Goal: Use online tool/utility: Utilize a website feature to perform a specific function

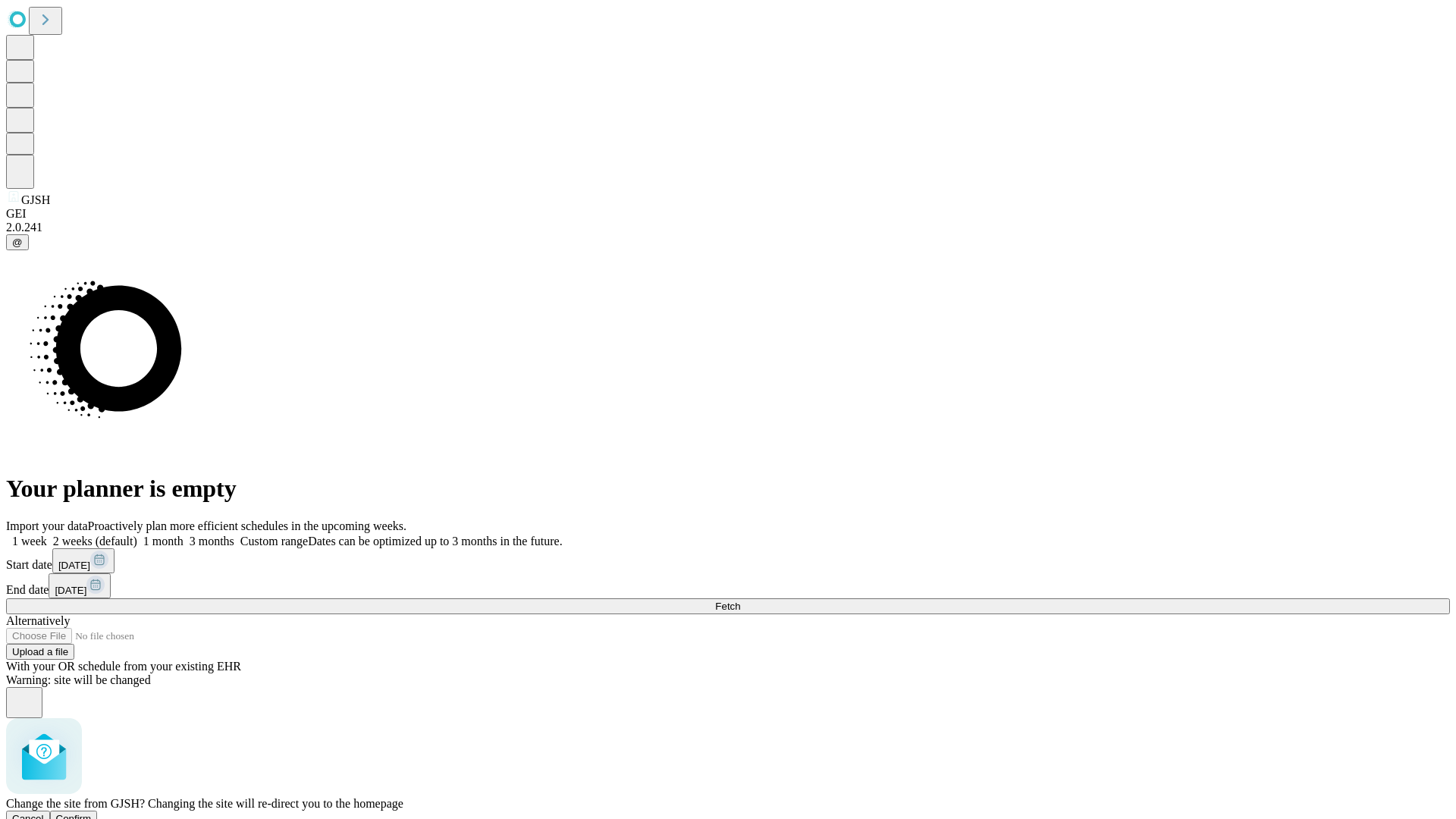
click at [91, 813] on span "Confirm" at bounding box center [74, 818] width 36 height 11
click at [184, 534] on label "1 month" at bounding box center [161, 540] width 46 height 13
click at [740, 600] on span "Fetch" at bounding box center [727, 605] width 25 height 11
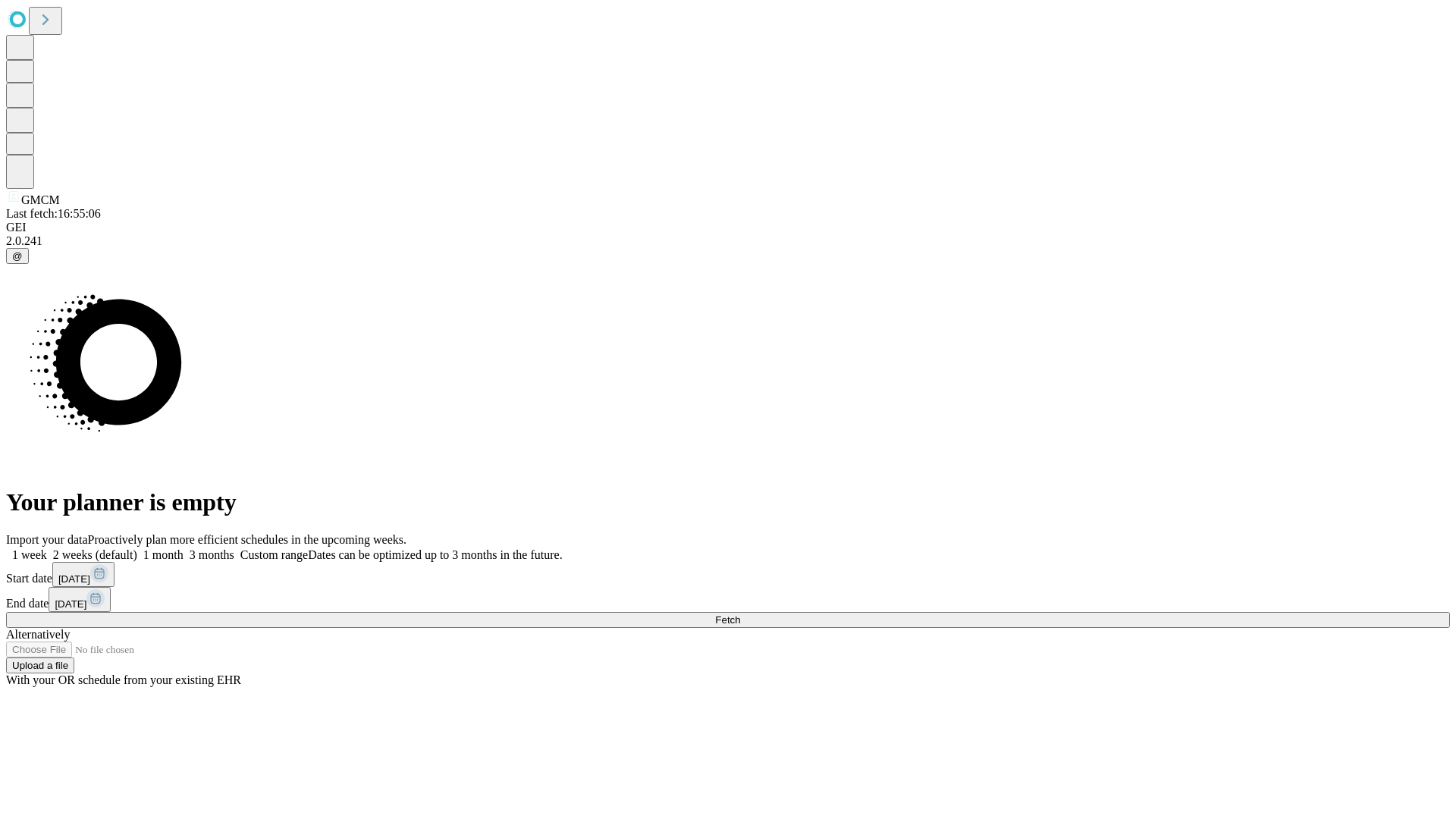
click at [740, 614] on span "Fetch" at bounding box center [727, 619] width 25 height 11
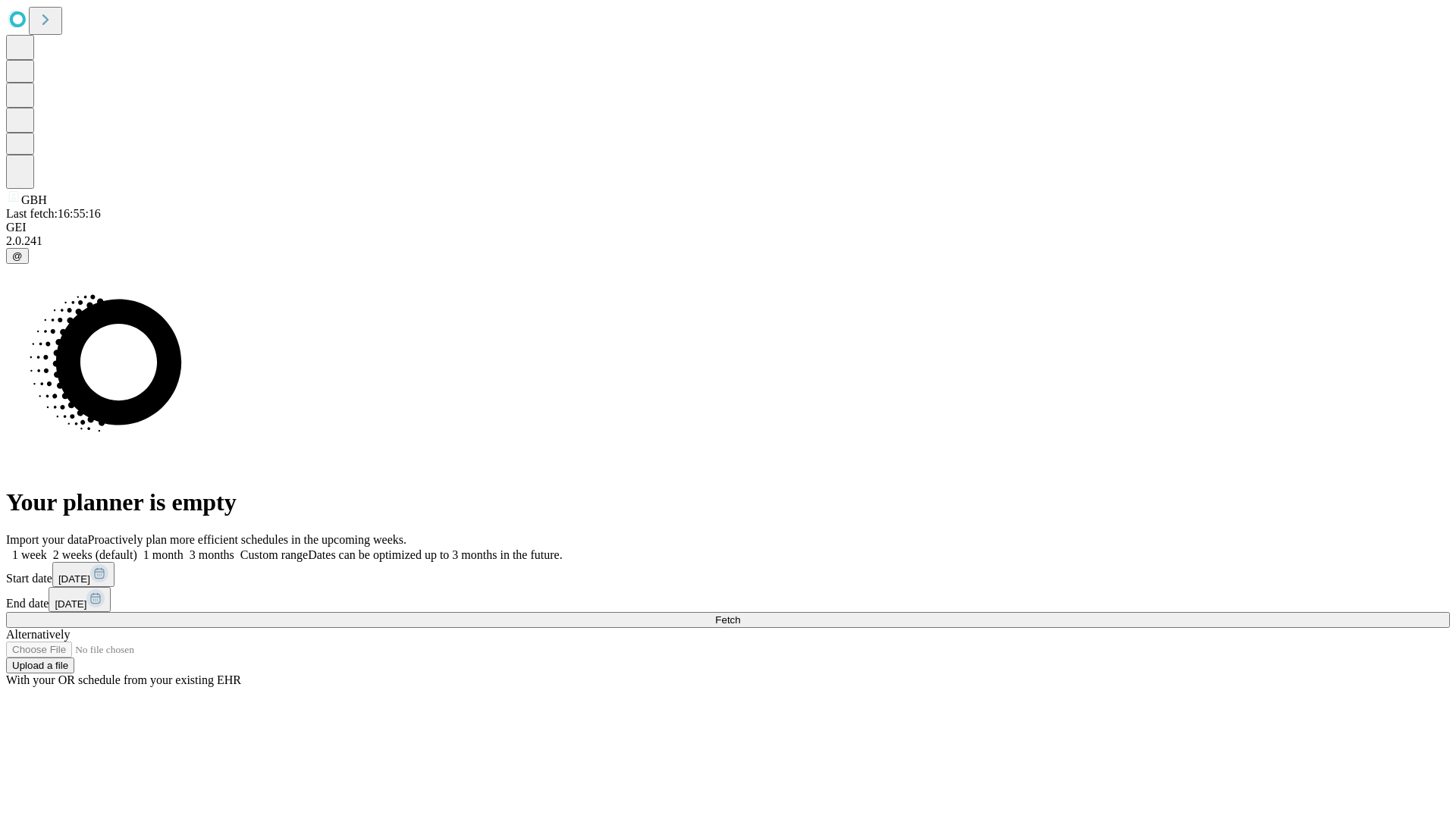
click at [740, 614] on span "Fetch" at bounding box center [727, 619] width 25 height 11
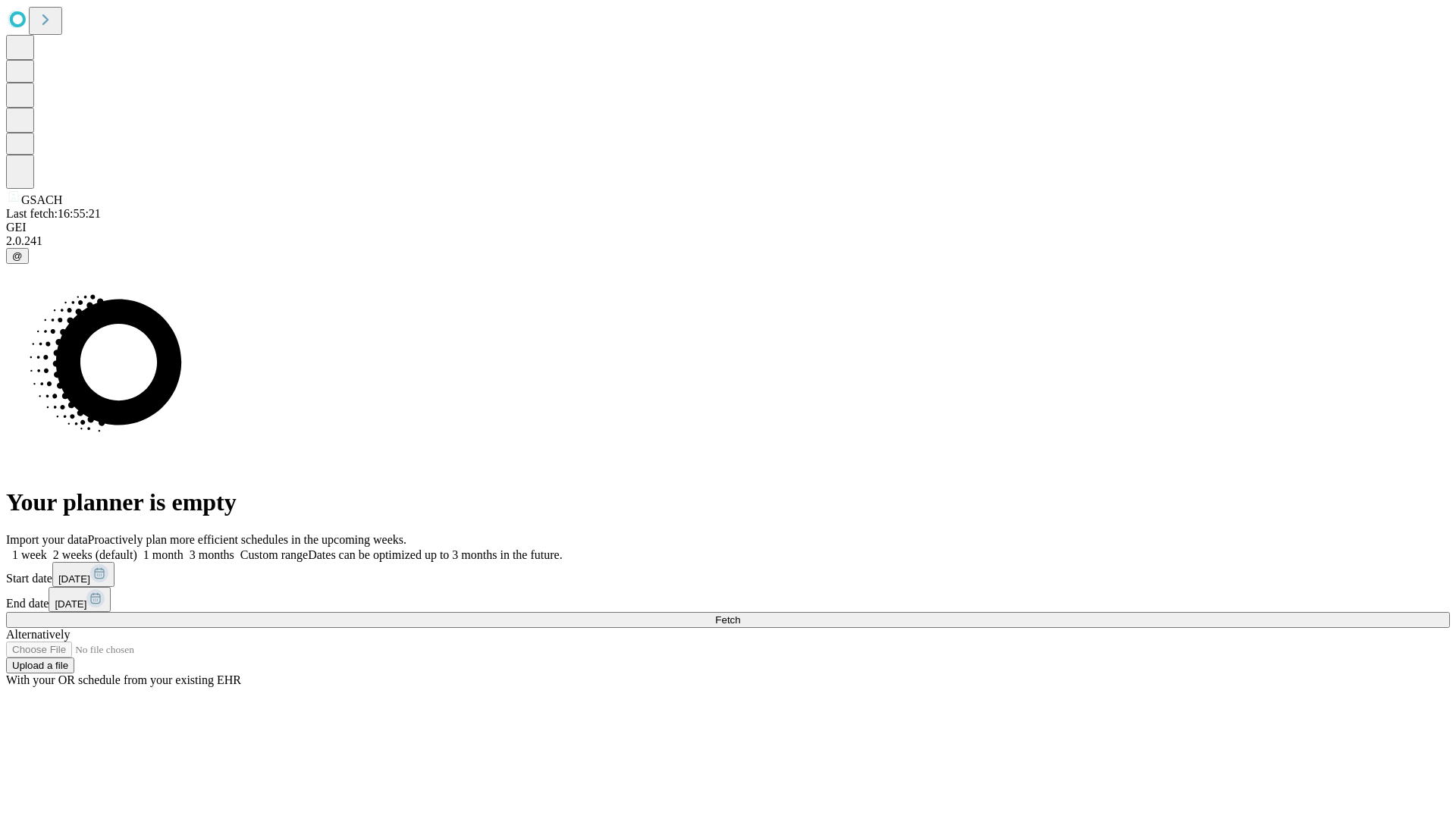
click at [184, 548] on label "1 month" at bounding box center [161, 554] width 46 height 13
click at [740, 614] on span "Fetch" at bounding box center [727, 619] width 25 height 11
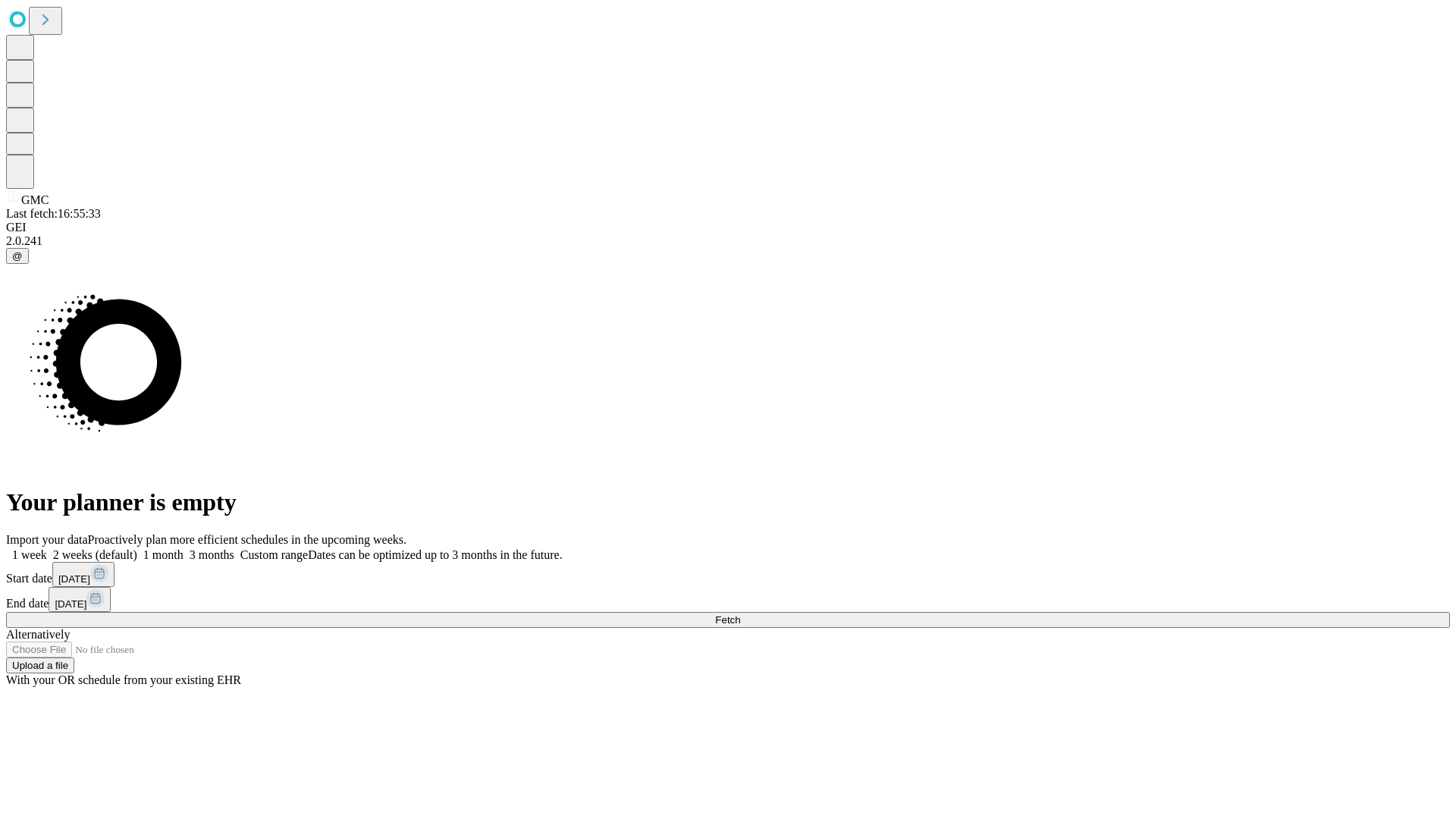
click at [184, 548] on label "1 month" at bounding box center [161, 554] width 46 height 13
click at [740, 614] on span "Fetch" at bounding box center [727, 619] width 25 height 11
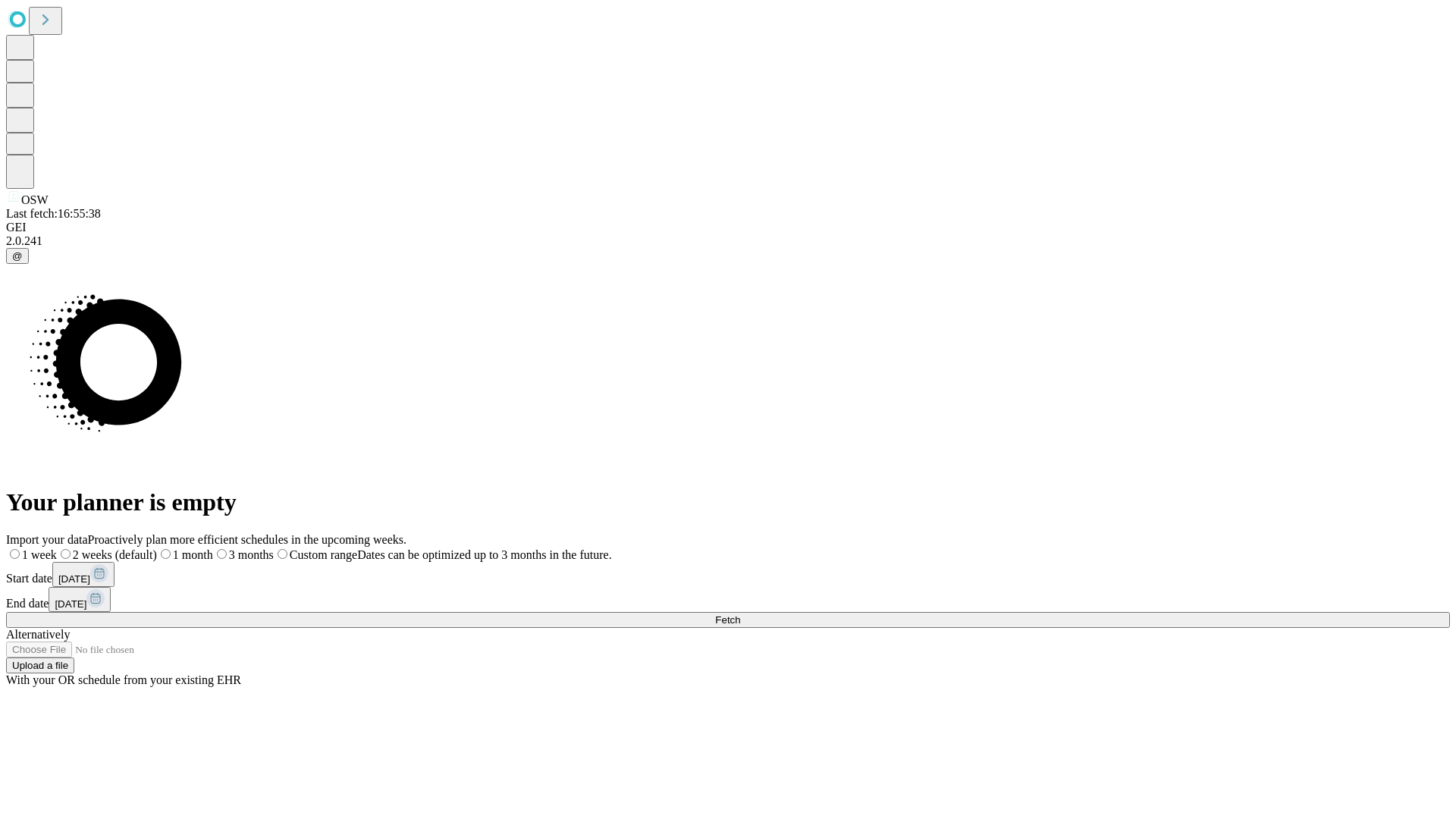
click at [213, 548] on label "1 month" at bounding box center [186, 554] width 56 height 13
click at [740, 614] on span "Fetch" at bounding box center [727, 619] width 25 height 11
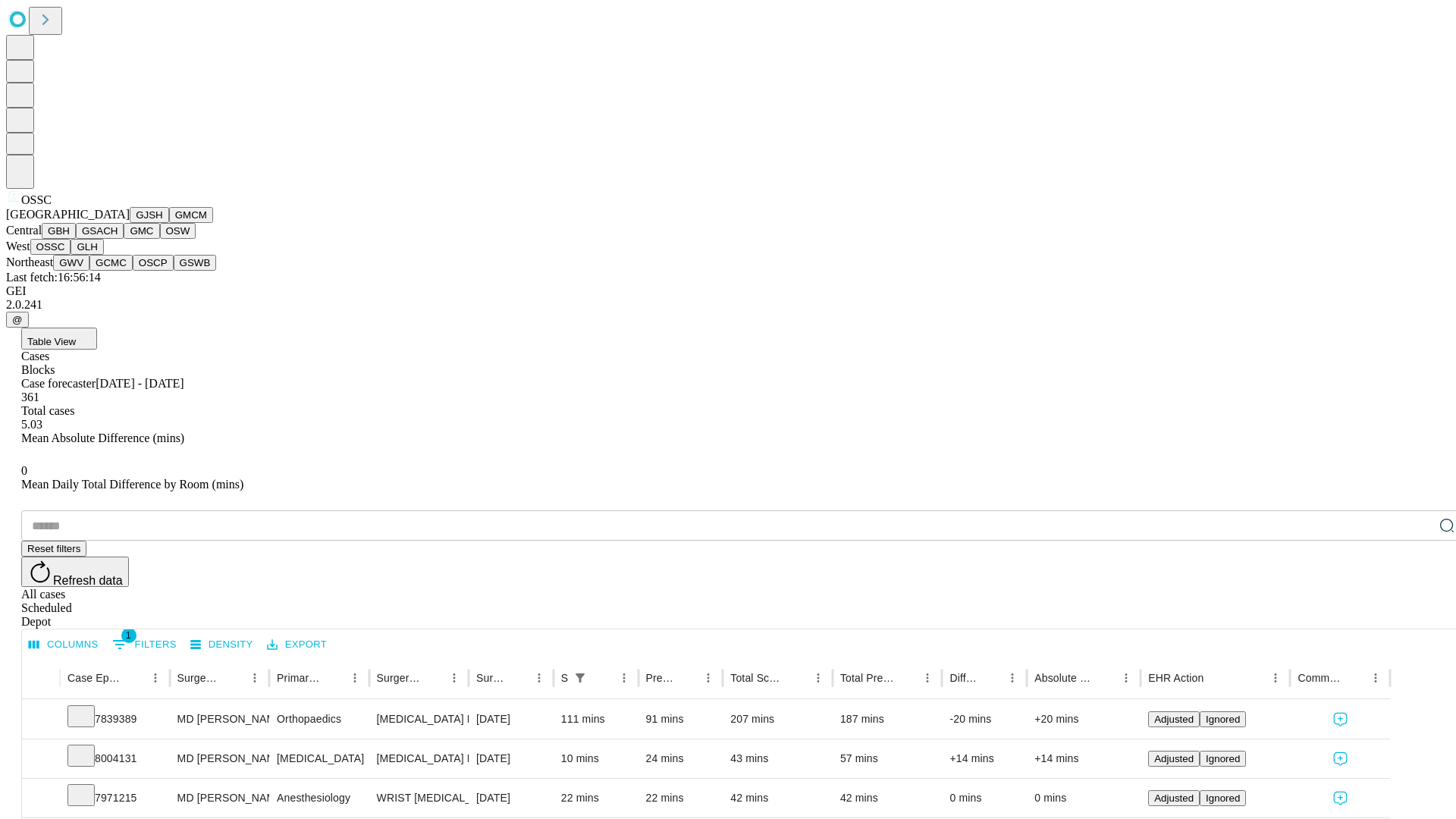
click at [103, 255] on button "GLH" at bounding box center [86, 246] width 32 height 16
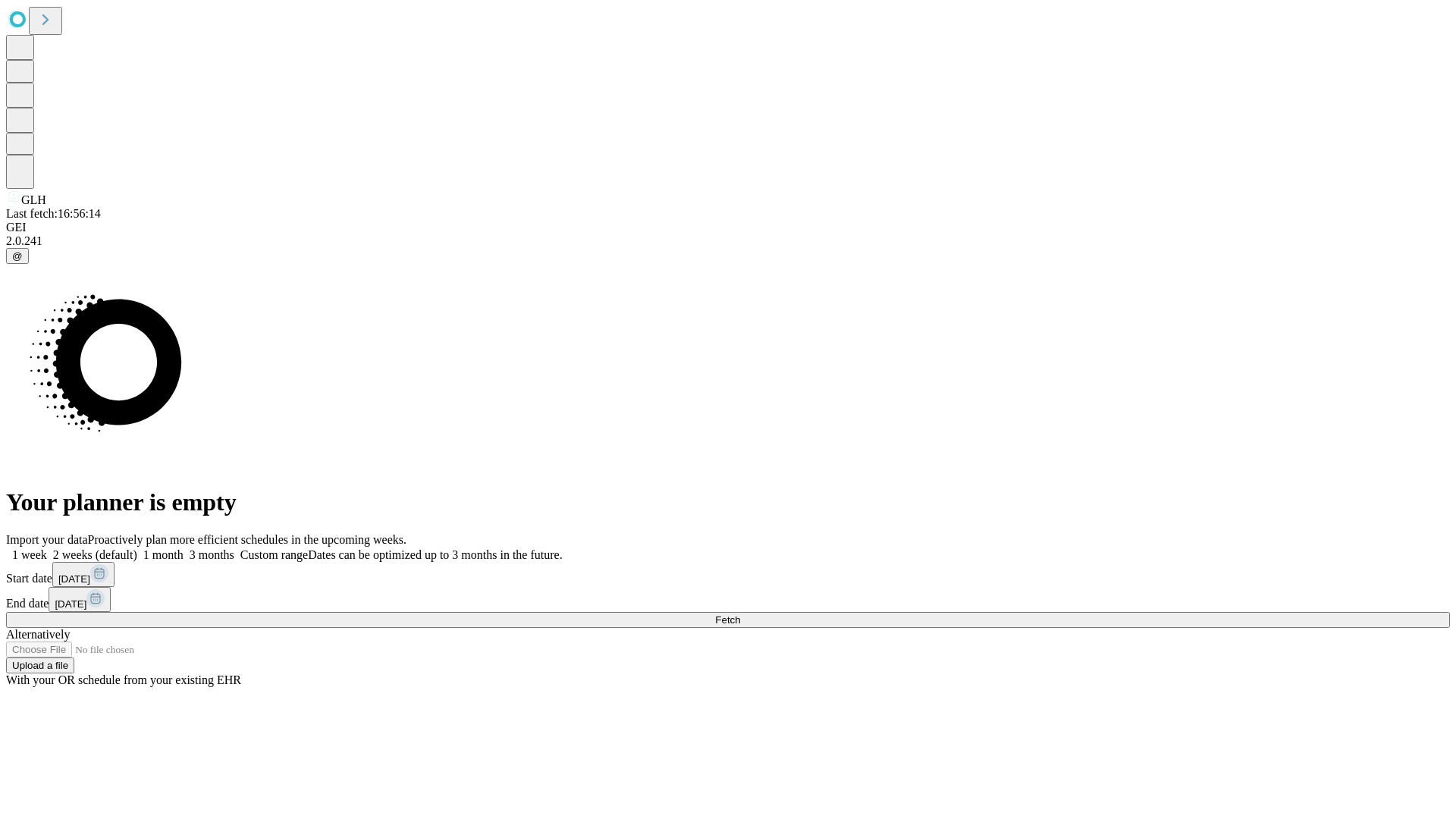
click at [184, 548] on label "1 month" at bounding box center [161, 554] width 46 height 13
click at [740, 614] on span "Fetch" at bounding box center [727, 619] width 25 height 11
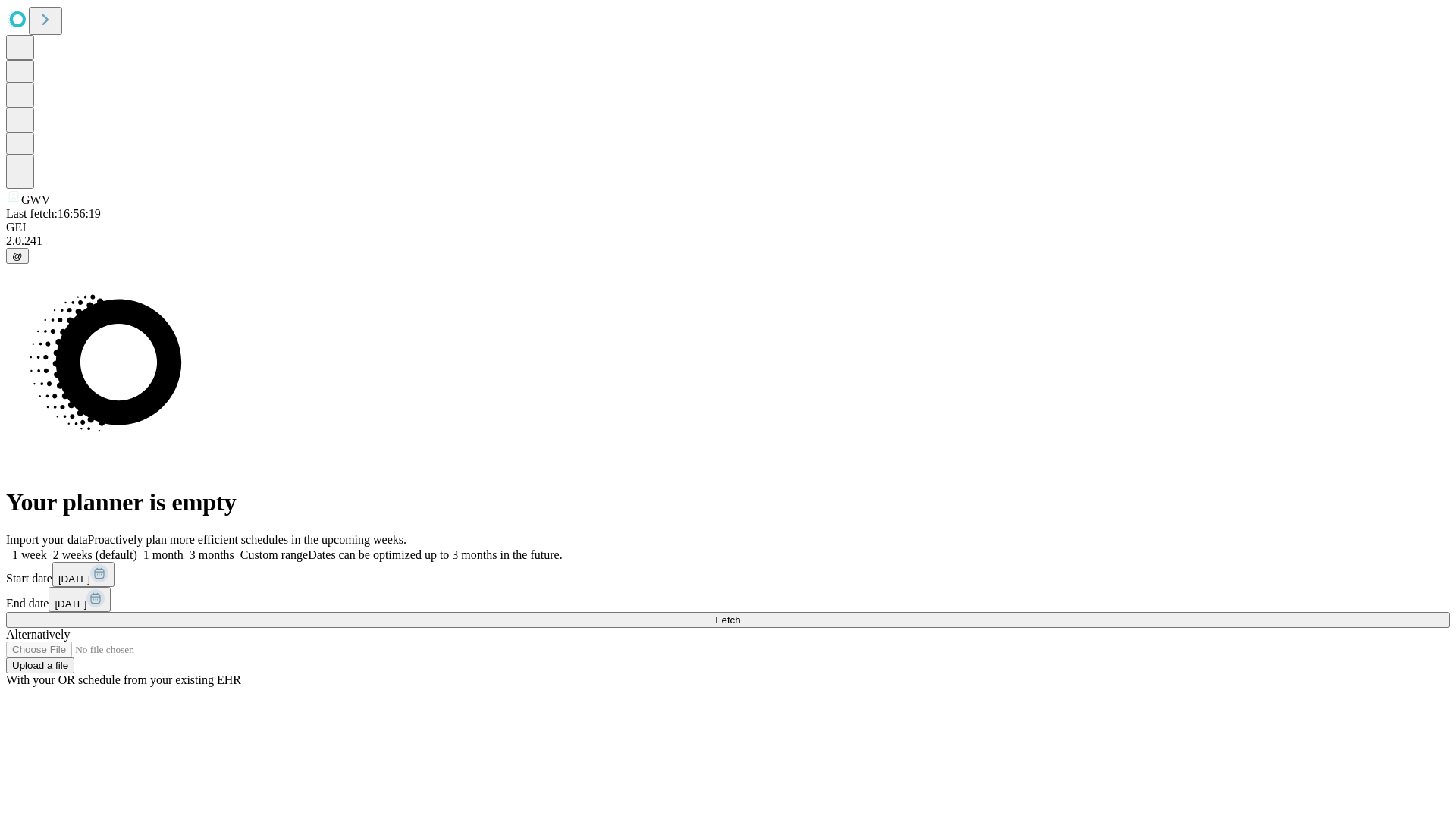
click at [184, 548] on label "1 month" at bounding box center [161, 554] width 46 height 13
click at [740, 614] on span "Fetch" at bounding box center [727, 619] width 25 height 11
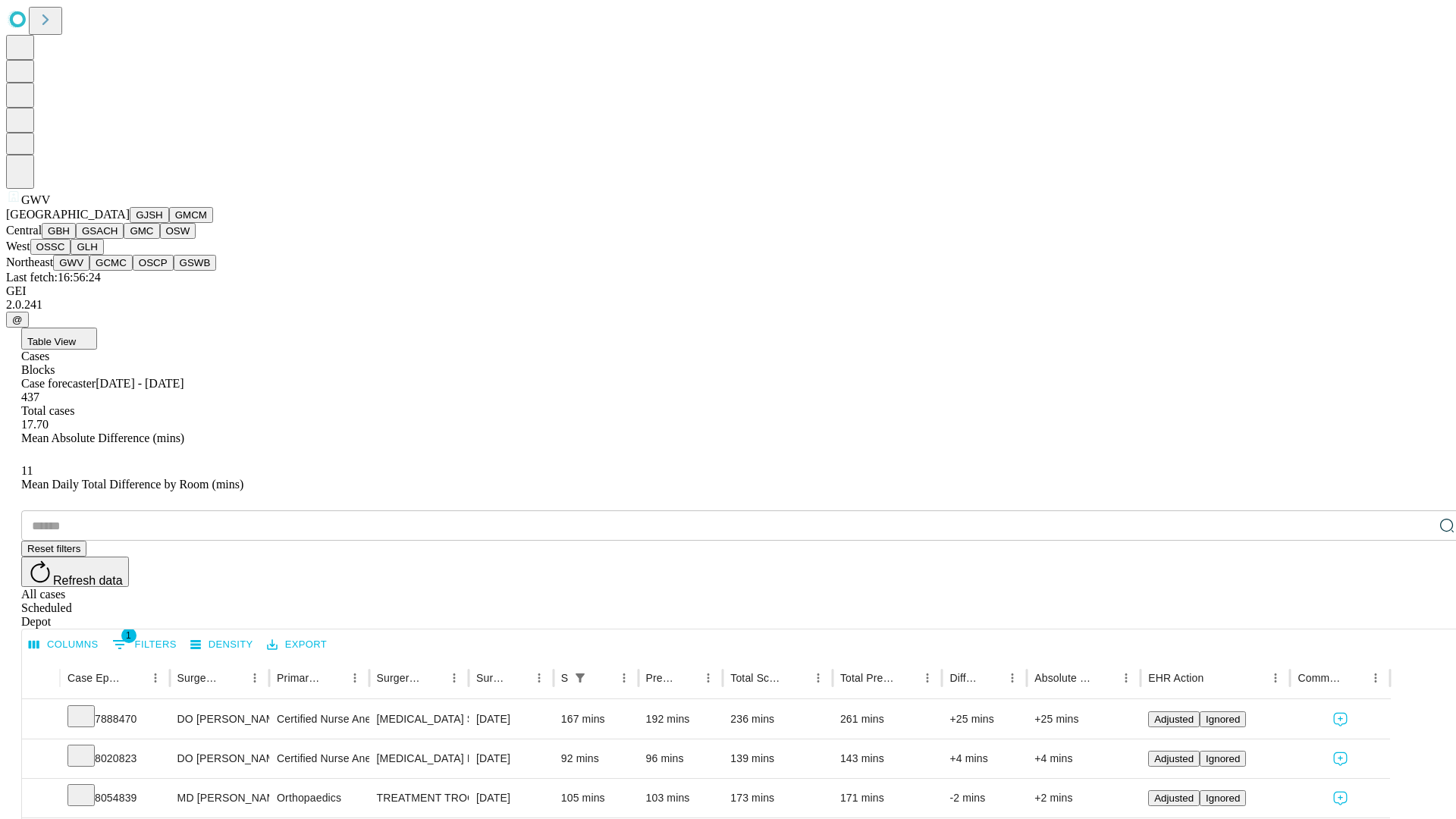
click at [117, 271] on button "GCMC" at bounding box center [111, 262] width 44 height 16
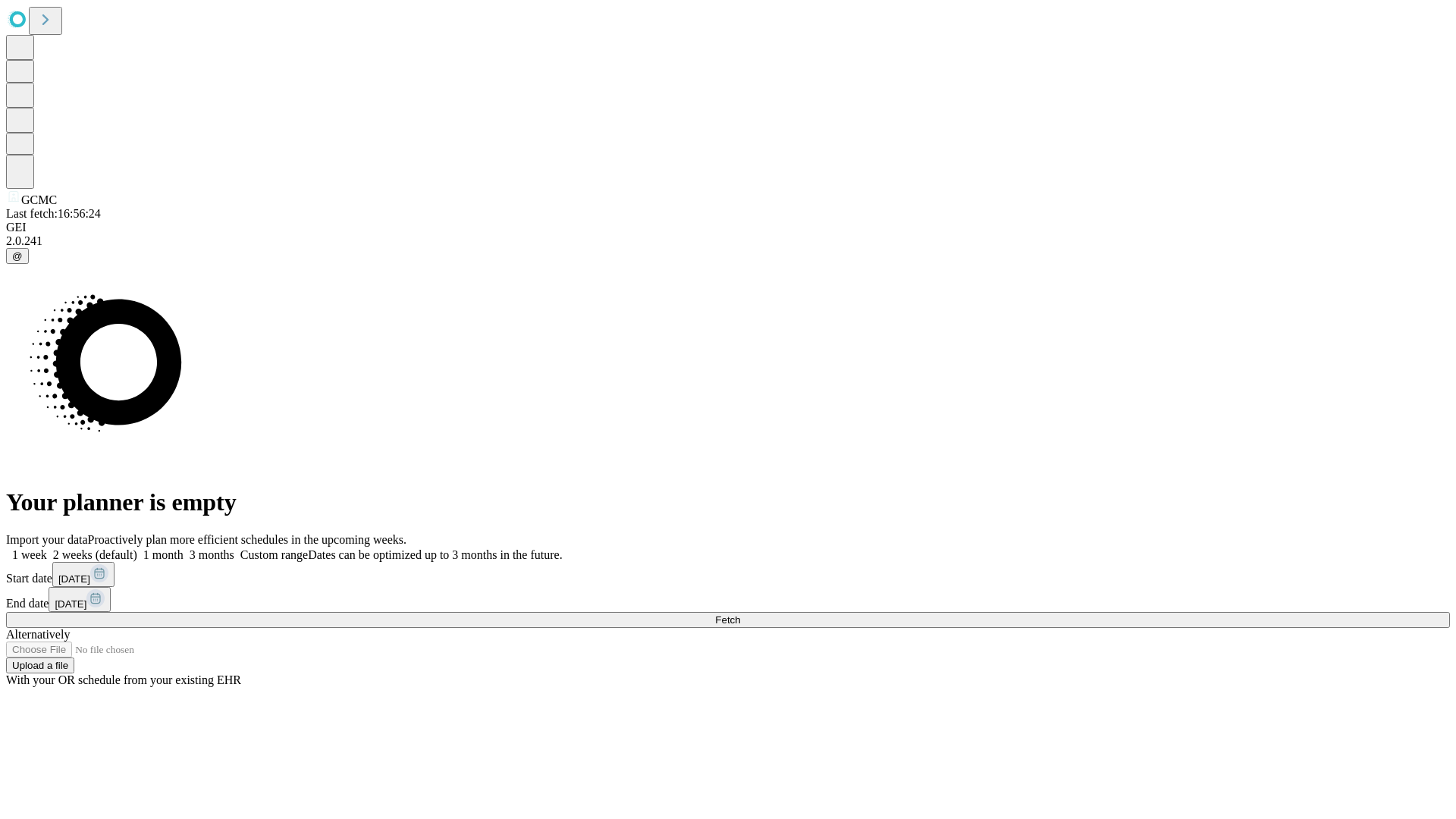
click at [184, 548] on label "1 month" at bounding box center [161, 554] width 46 height 13
click at [740, 614] on span "Fetch" at bounding box center [727, 619] width 25 height 11
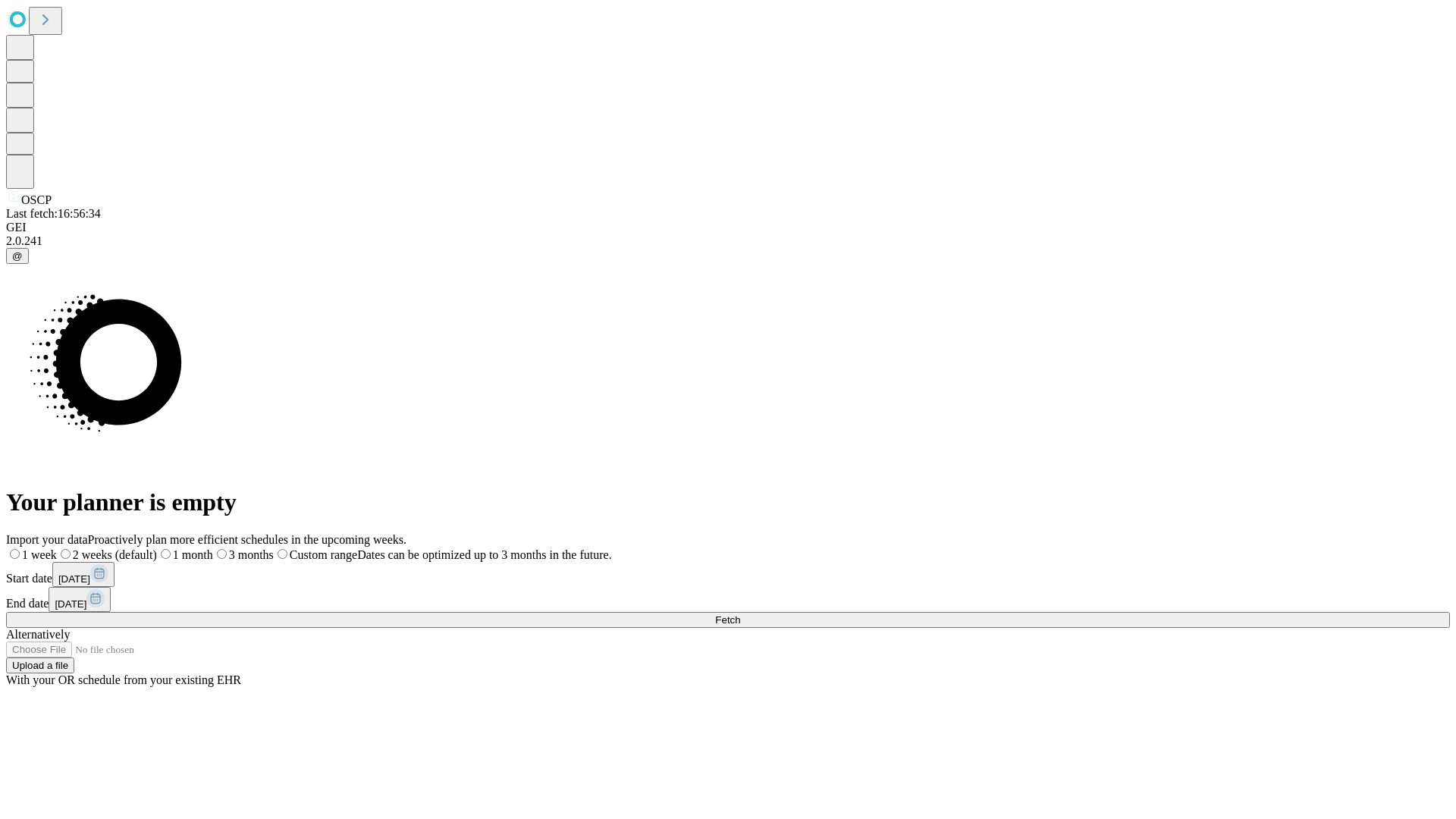
click at [213, 548] on label "1 month" at bounding box center [186, 554] width 56 height 13
click at [740, 614] on span "Fetch" at bounding box center [727, 619] width 25 height 11
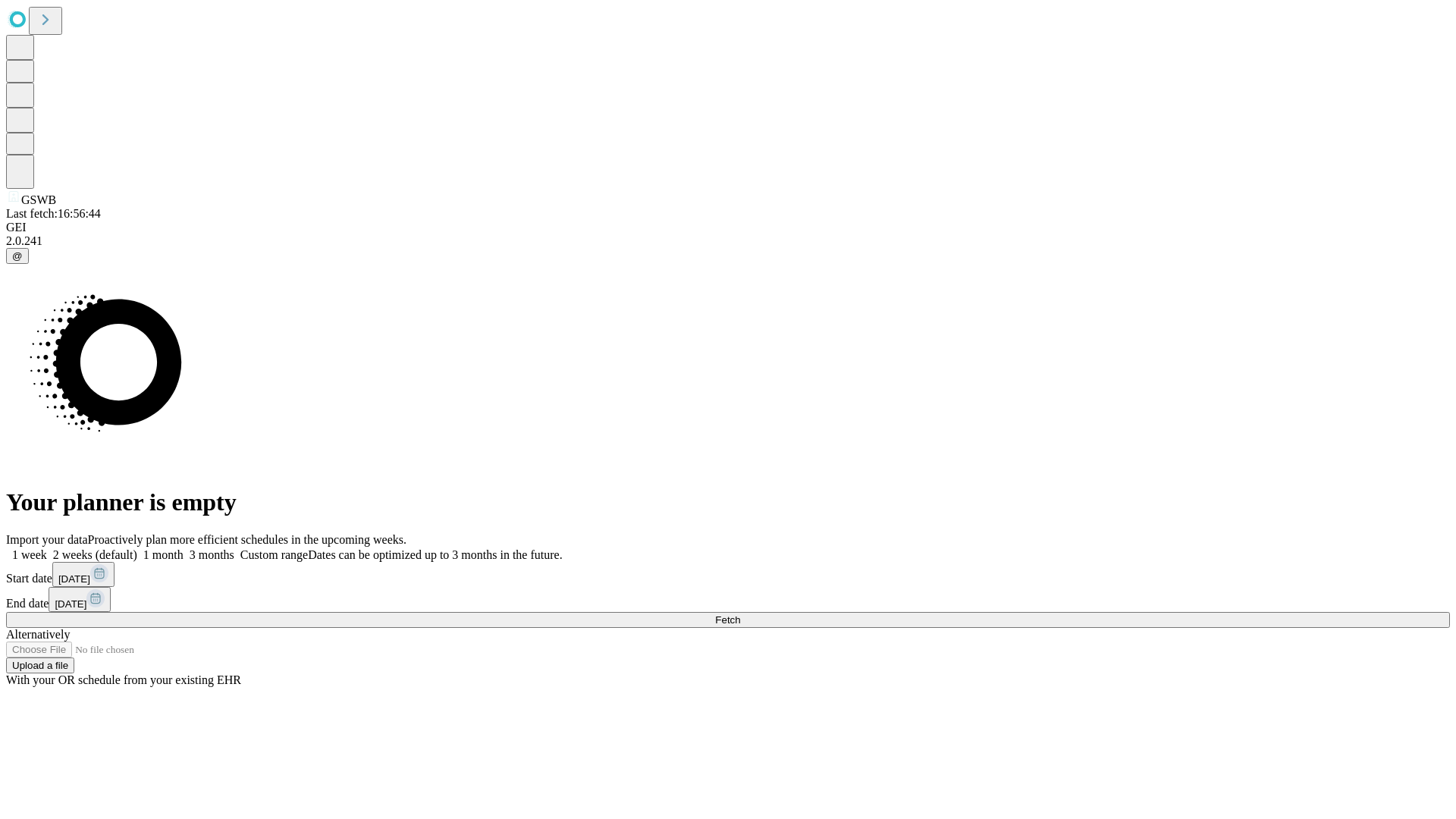
click at [184, 548] on label "1 month" at bounding box center [161, 554] width 46 height 13
click at [740, 614] on span "Fetch" at bounding box center [727, 619] width 25 height 11
